Goal: Navigation & Orientation: Find specific page/section

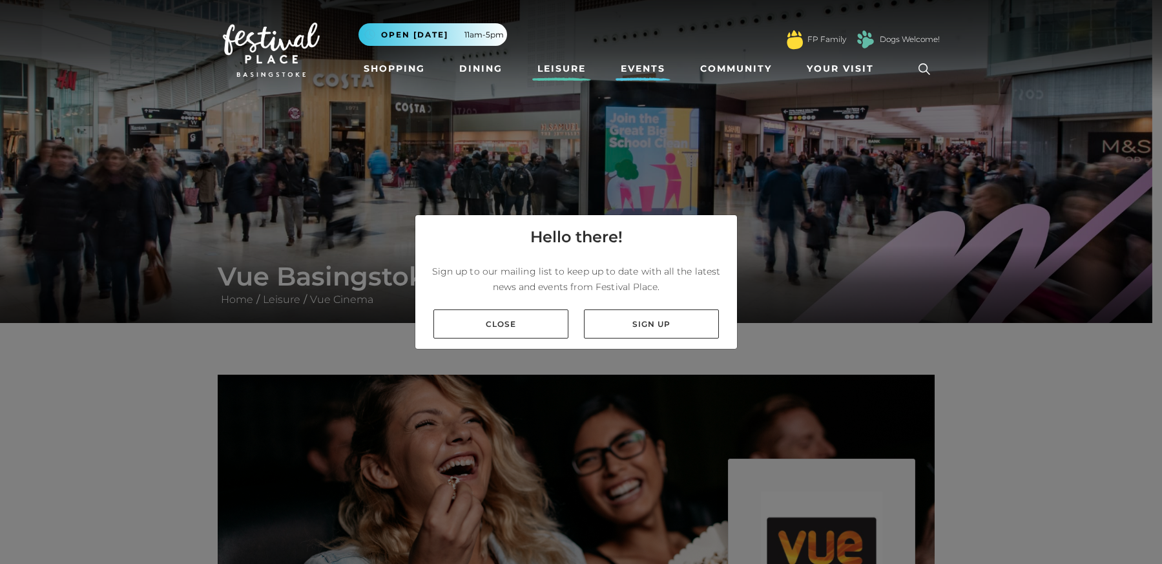
click at [636, 65] on link "Events" at bounding box center [643, 69] width 55 height 24
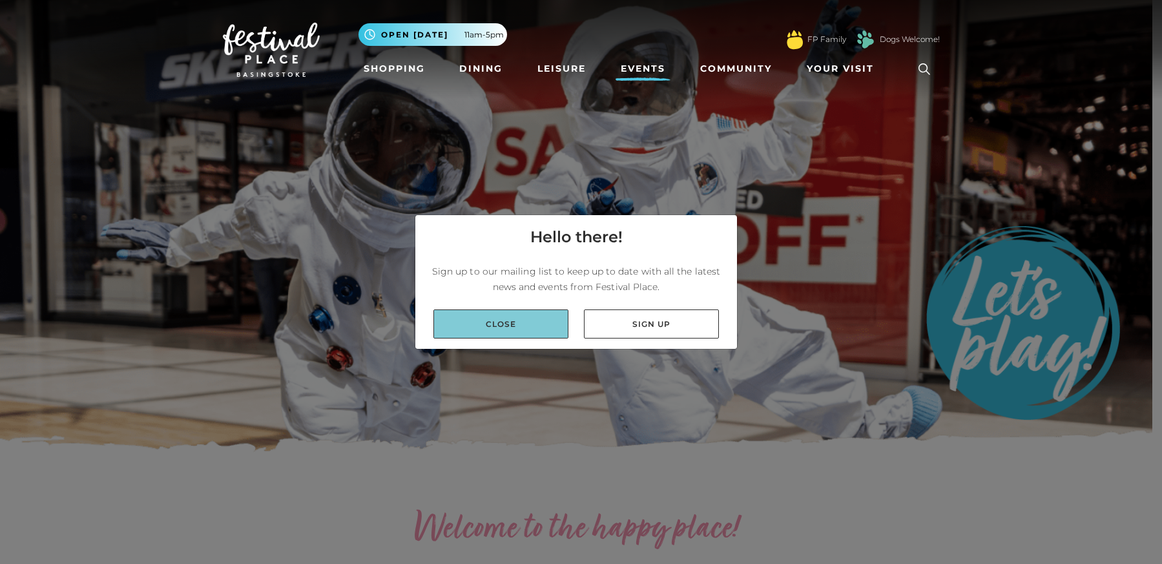
click at [554, 319] on link "Close" at bounding box center [501, 323] width 135 height 29
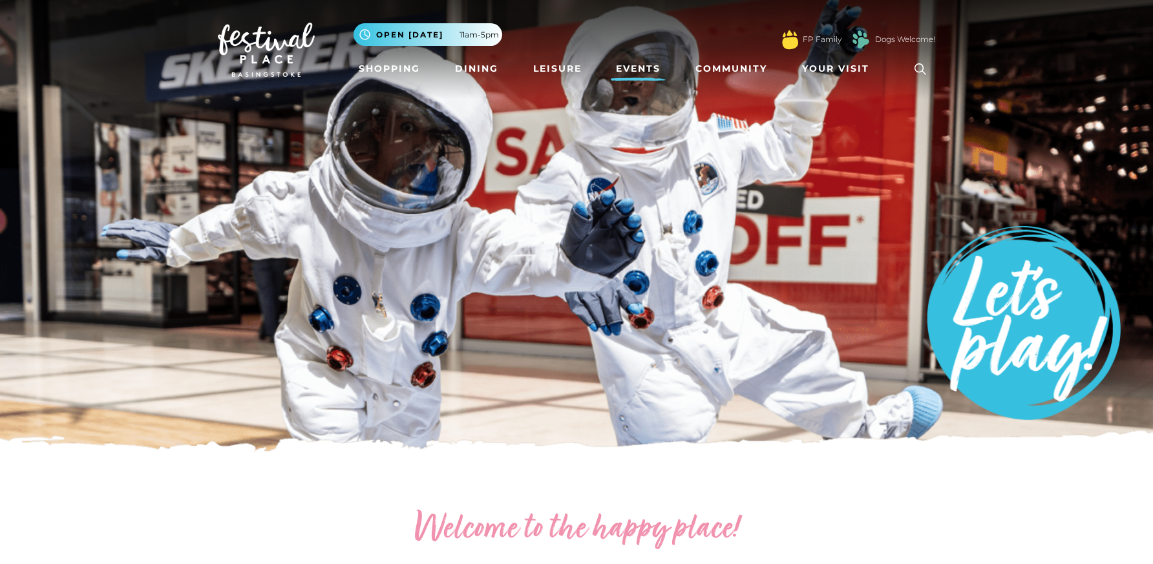
click at [631, 65] on link "Events" at bounding box center [638, 69] width 55 height 24
